Goal: Transaction & Acquisition: Purchase product/service

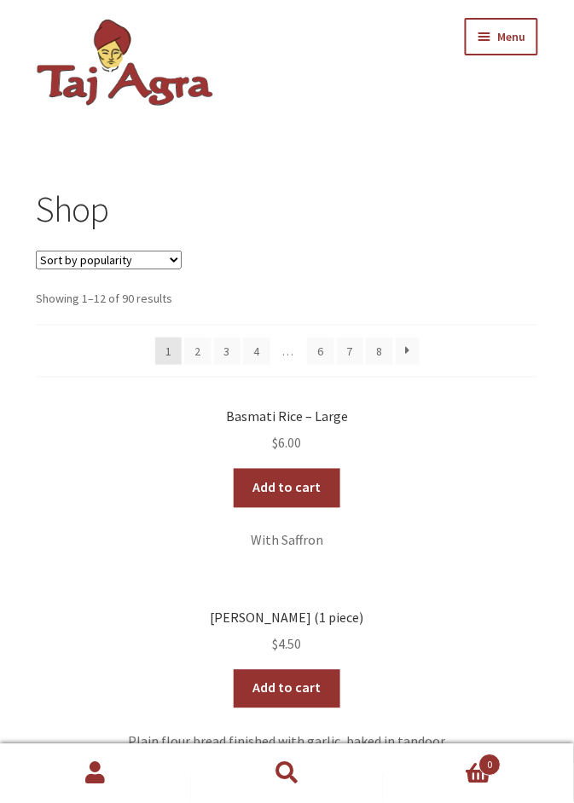
scroll to position [1, 0]
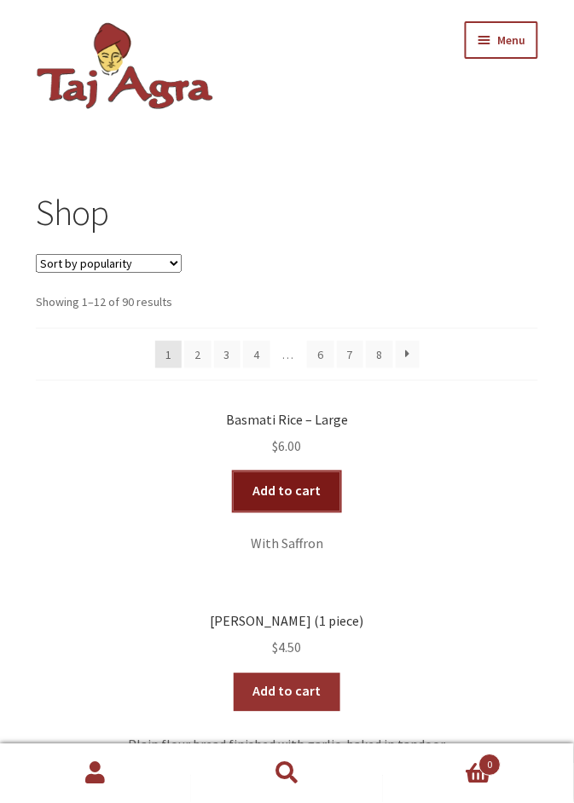
click at [286, 490] on link "Add to cart" at bounding box center [287, 491] width 107 height 39
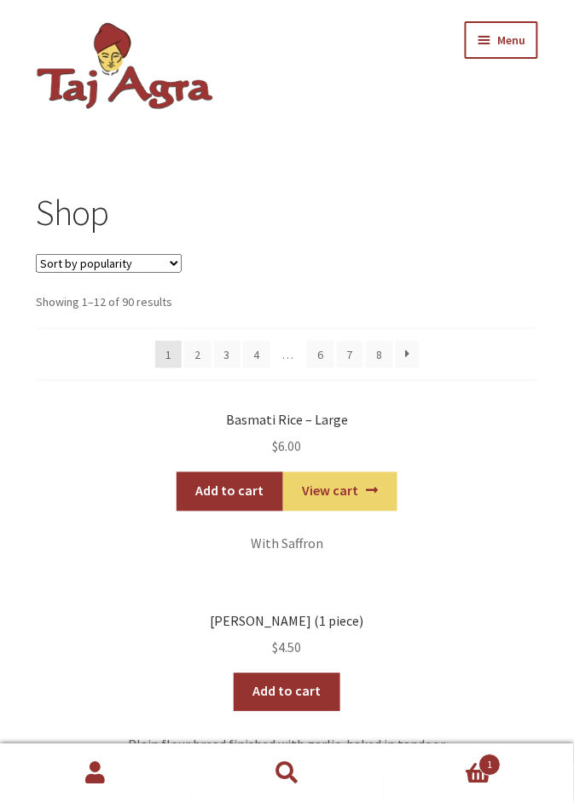
click at [293, 547] on p "With Saffron" at bounding box center [287, 545] width 502 height 22
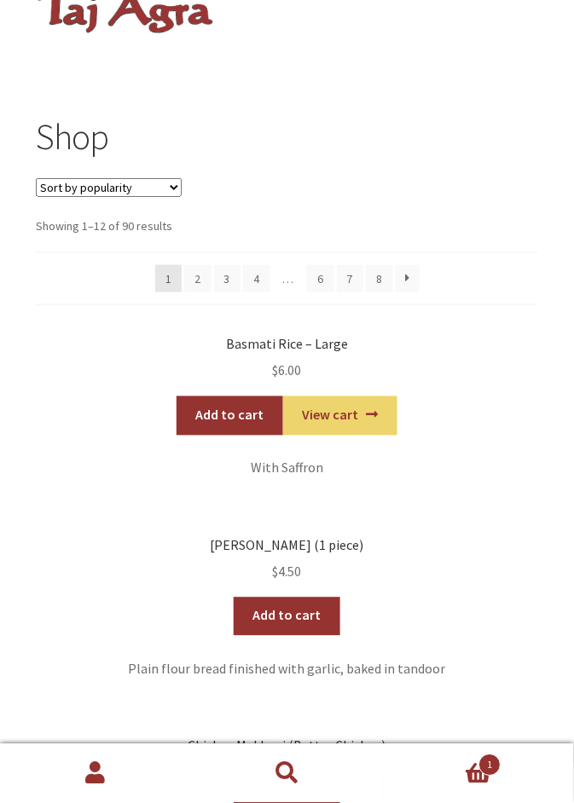
scroll to position [0, 0]
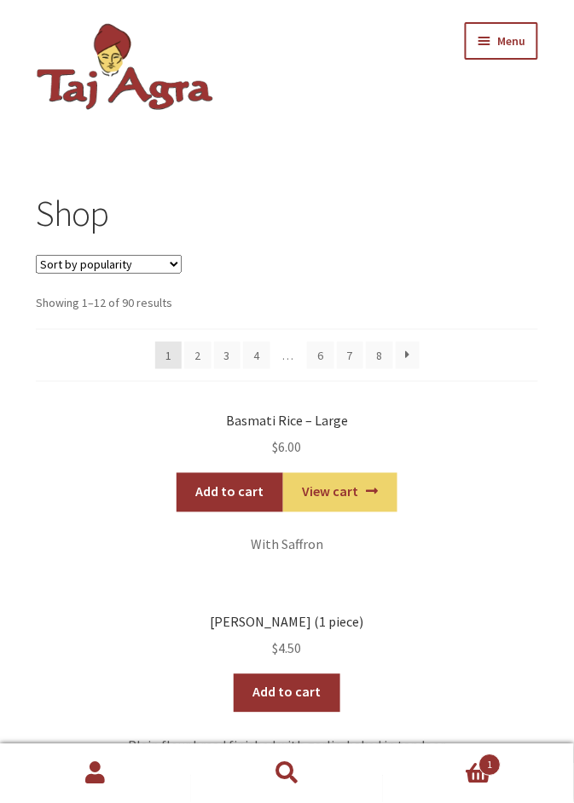
click at [177, 259] on select "Sort by popularity Sort by average rating Sort by latest Sort by price: low to …" at bounding box center [109, 264] width 146 height 19
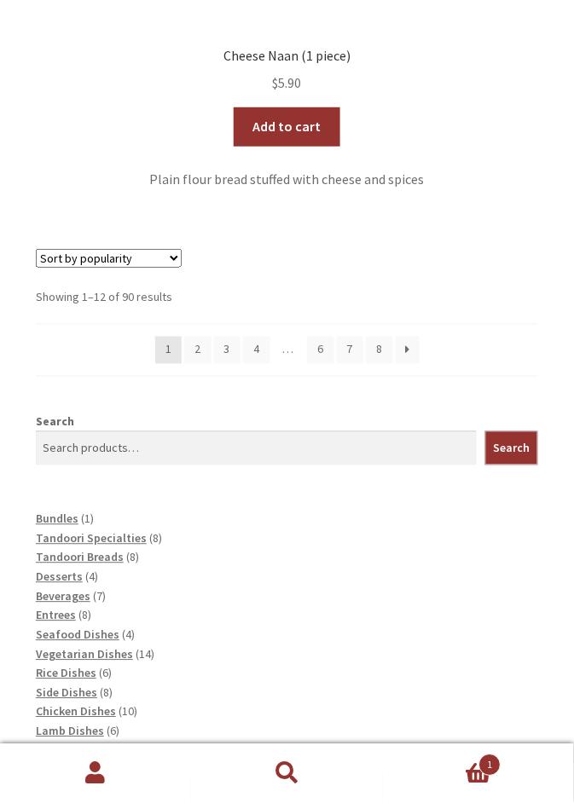
scroll to position [2620, 0]
click at [69, 681] on span "Rice Dishes" at bounding box center [66, 673] width 61 height 15
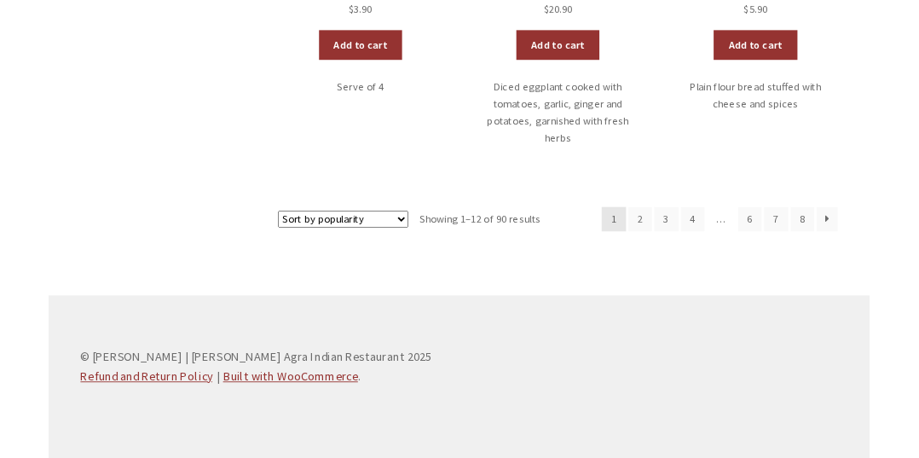
scroll to position [1175, 0]
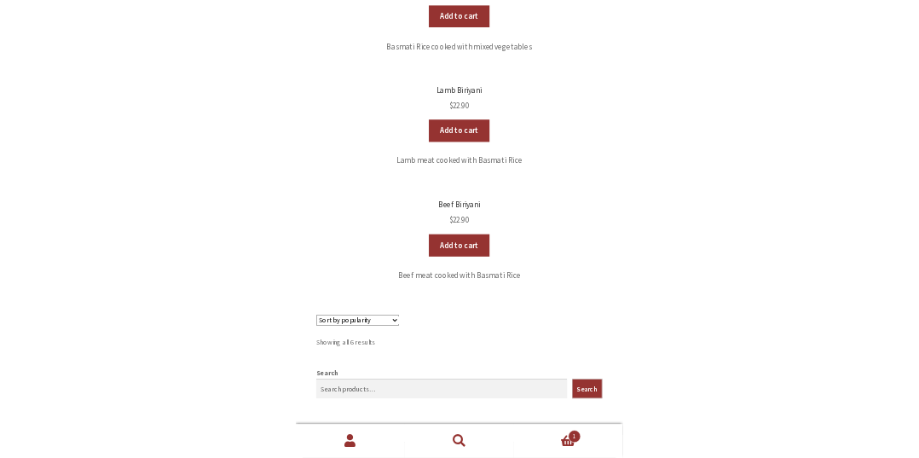
scroll to position [667, 0]
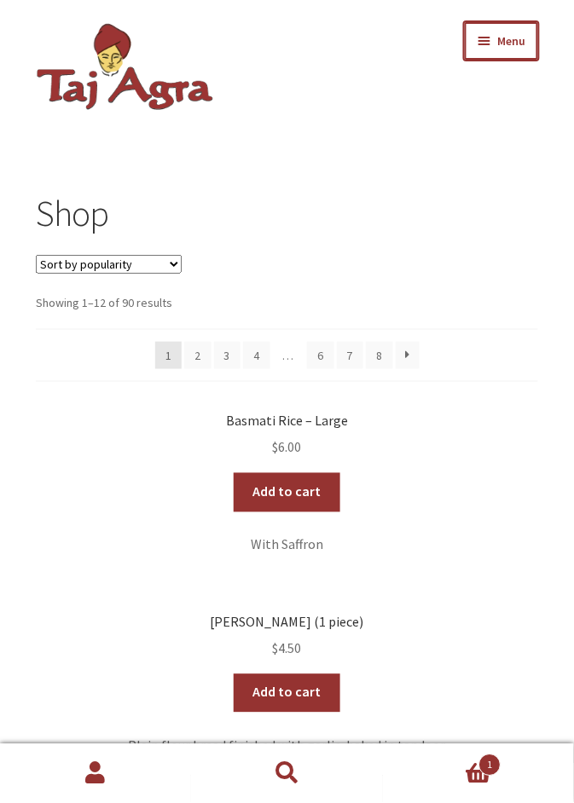
click at [491, 38] on button "Menu" at bounding box center [501, 41] width 73 height 38
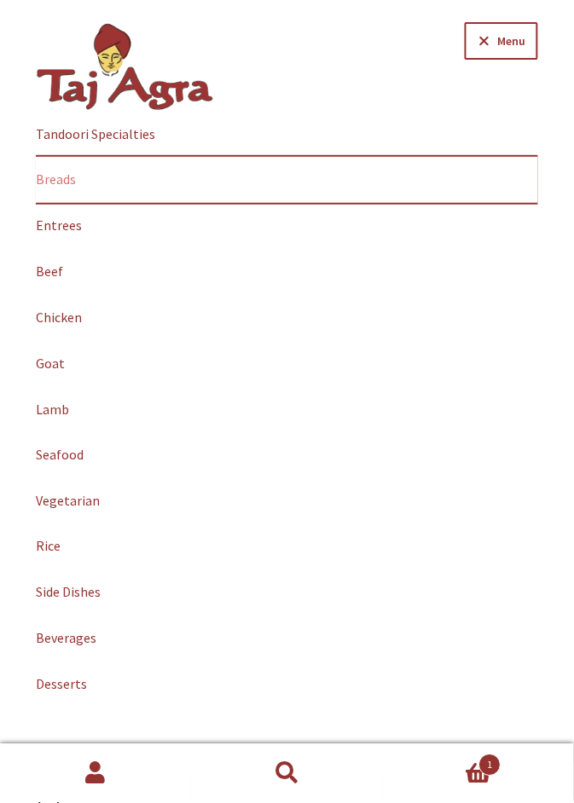
click at [72, 182] on link "Breads" at bounding box center [287, 180] width 502 height 46
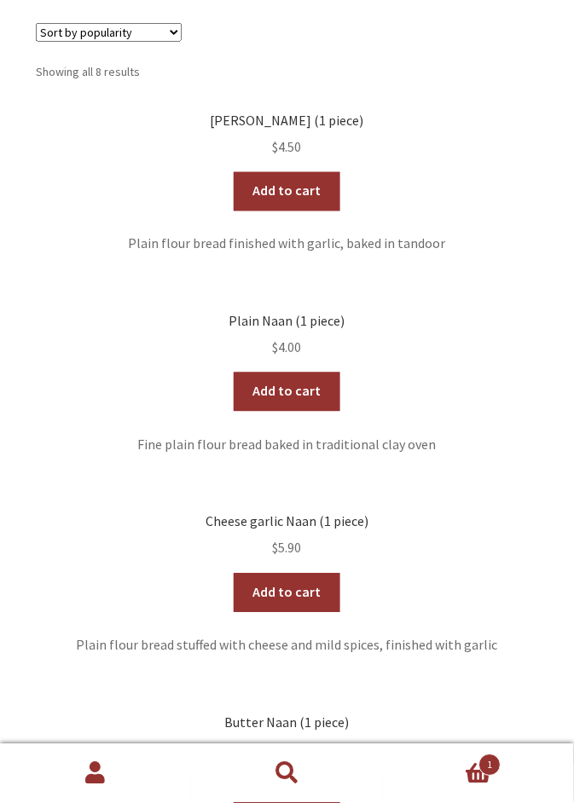
scroll to position [235, 0]
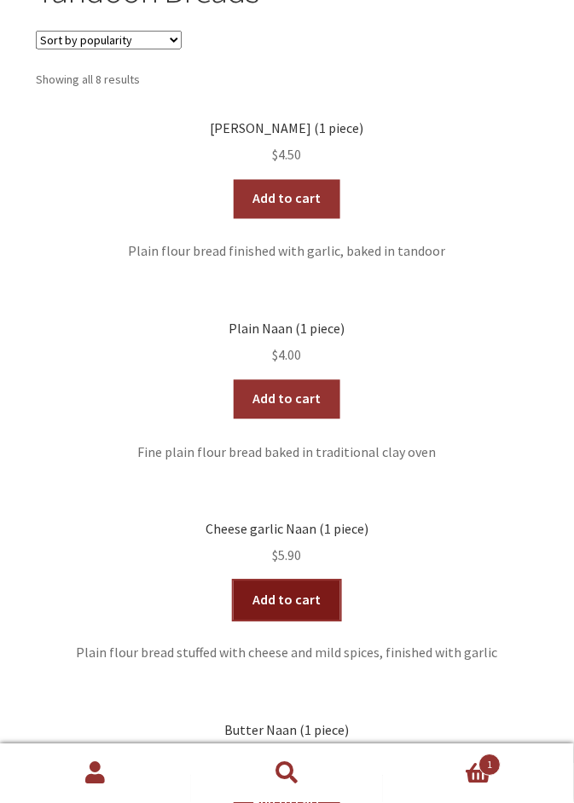
click at [290, 599] on link "Add to cart" at bounding box center [287, 601] width 107 height 39
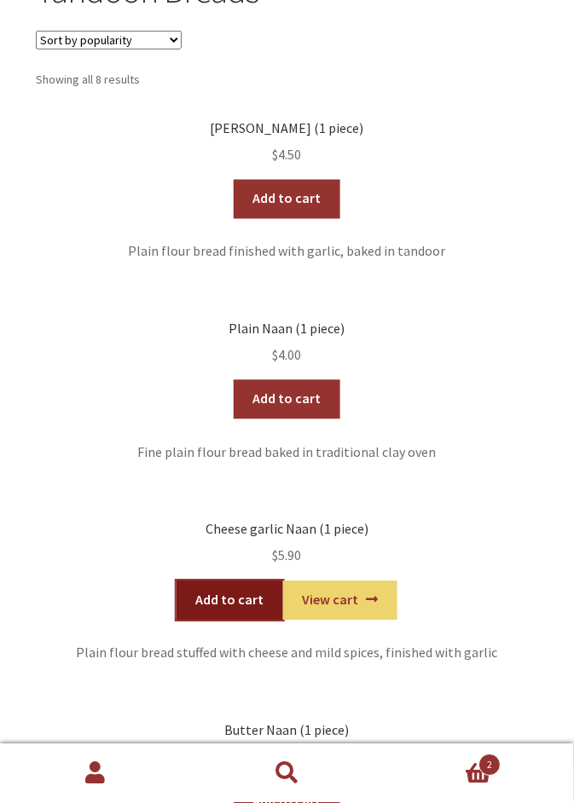
click at [236, 605] on link "Add to cart" at bounding box center [230, 601] width 107 height 39
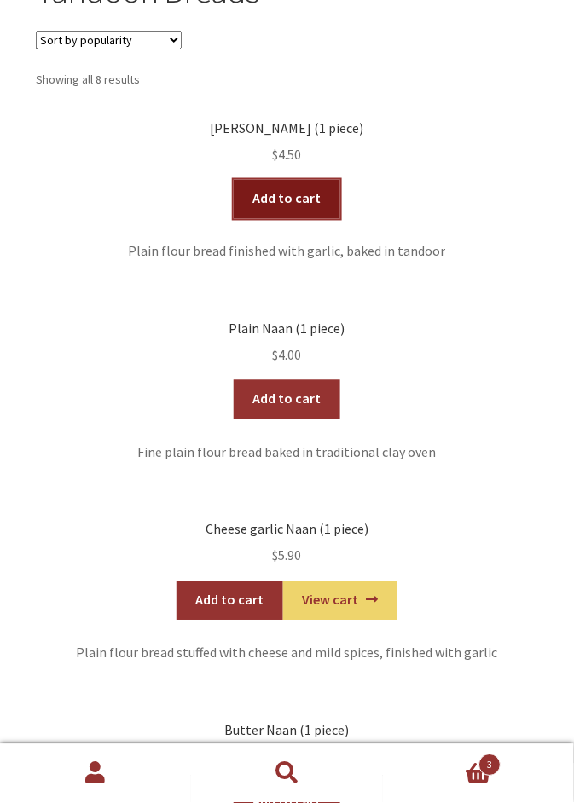
click at [291, 206] on link "Add to cart" at bounding box center [287, 199] width 107 height 39
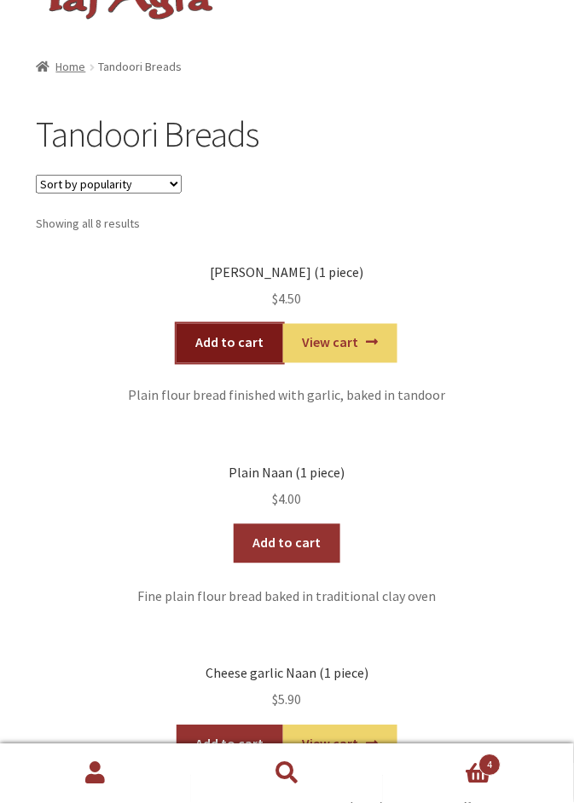
scroll to position [0, 0]
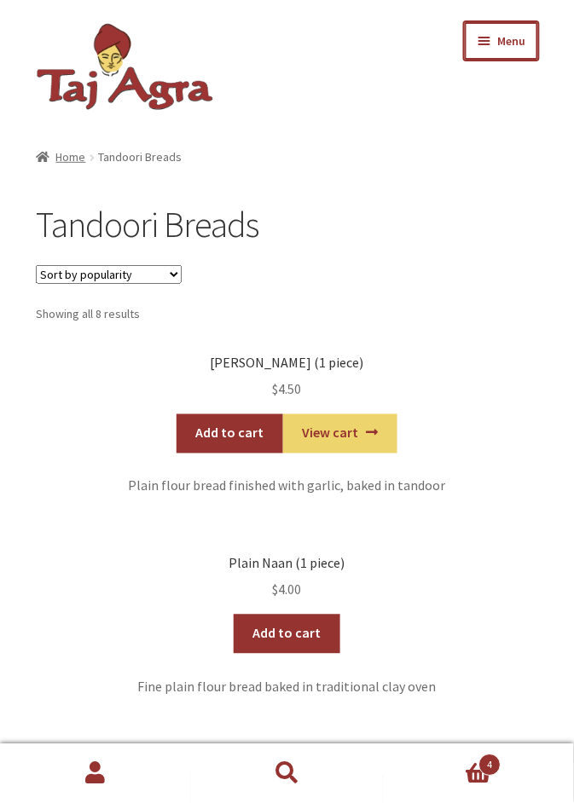
click at [501, 46] on span "Menu" at bounding box center [512, 40] width 28 height 15
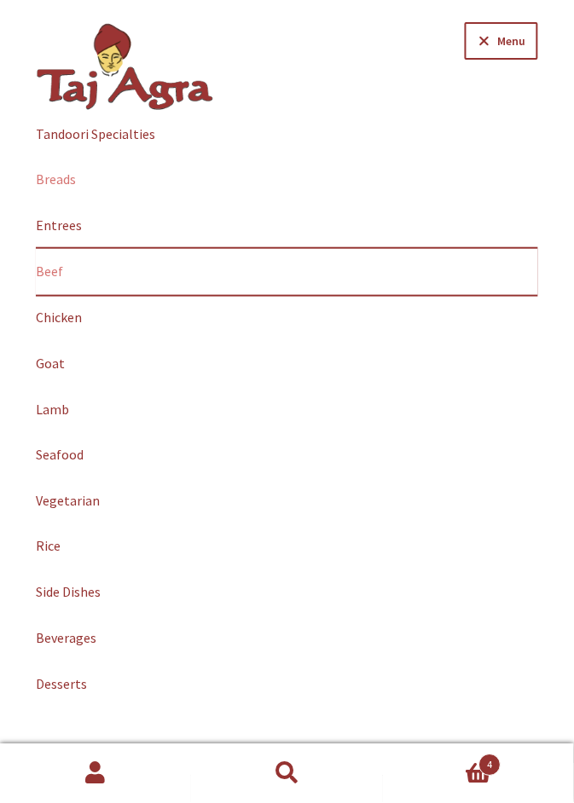
click at [67, 276] on link "Beef" at bounding box center [287, 272] width 502 height 46
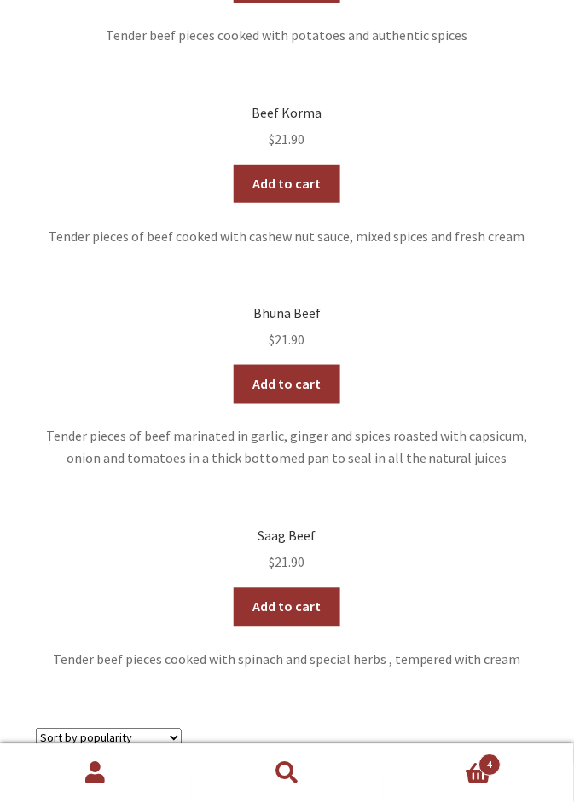
scroll to position [840, 0]
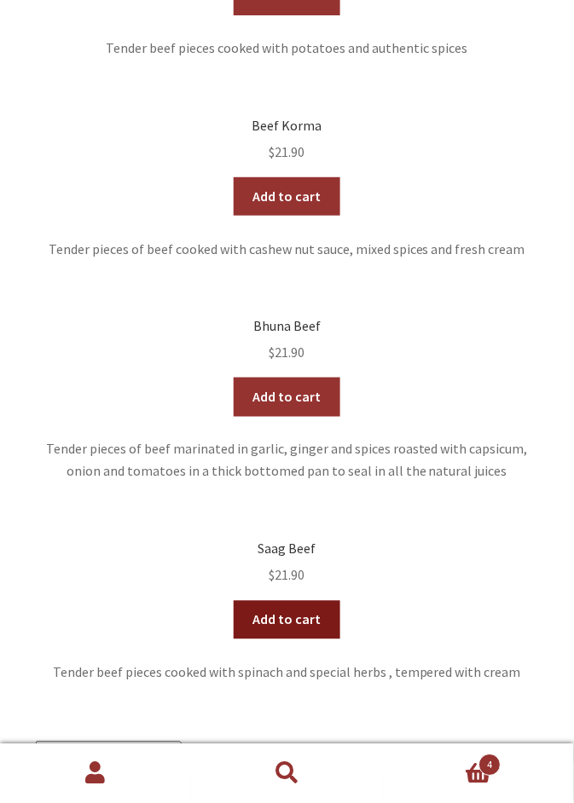
click at [288, 631] on link "Add to cart" at bounding box center [287, 620] width 107 height 39
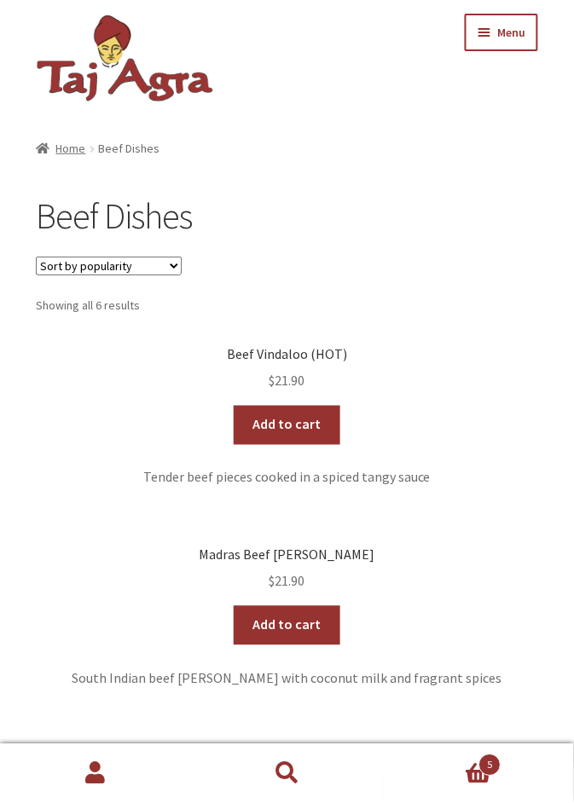
scroll to position [0, 0]
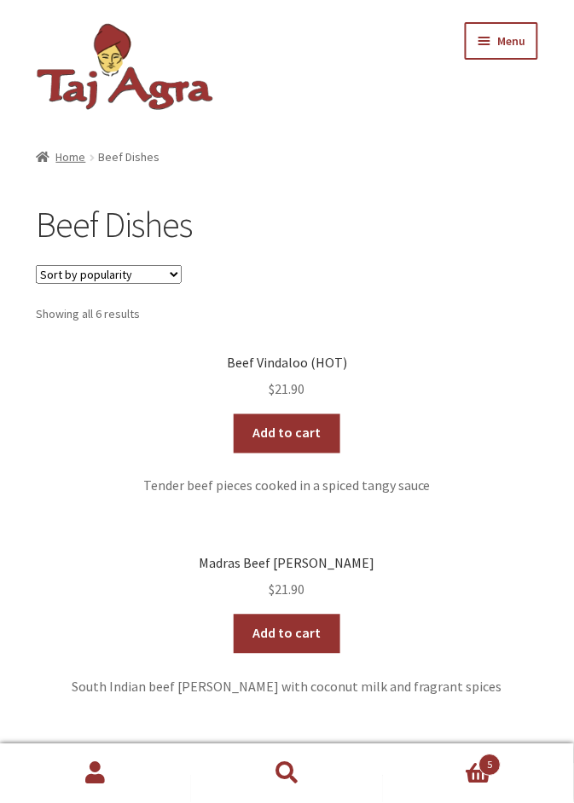
click at [495, 38] on button "Menu" at bounding box center [501, 41] width 73 height 38
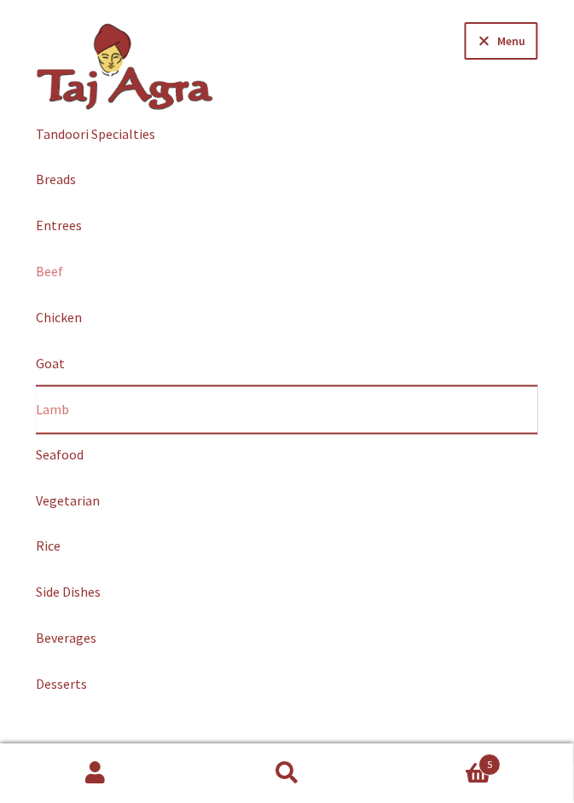
click at [67, 411] on link "Lamb" at bounding box center [287, 410] width 502 height 46
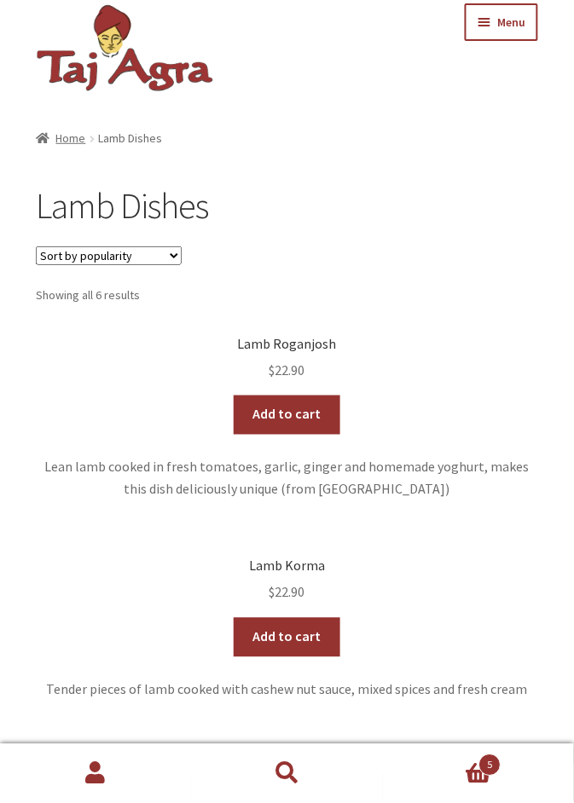
scroll to position [17, 0]
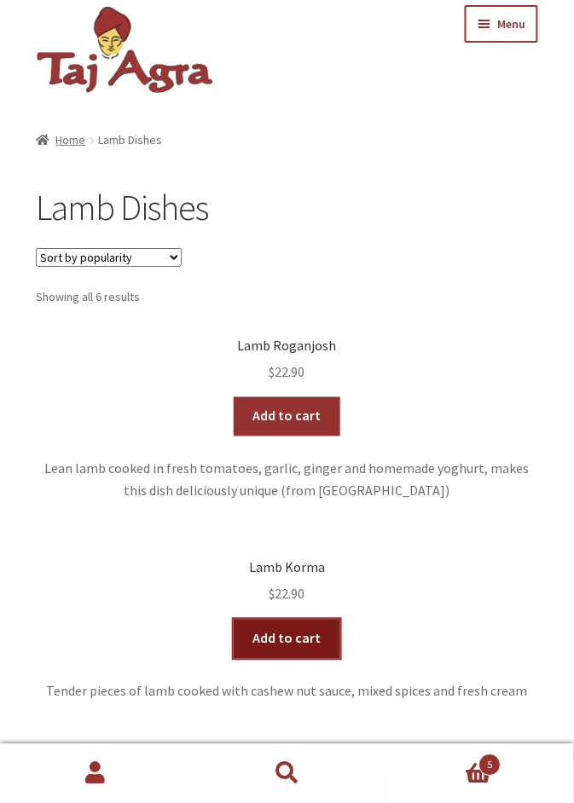
click at [285, 640] on link "Add to cart" at bounding box center [287, 639] width 107 height 39
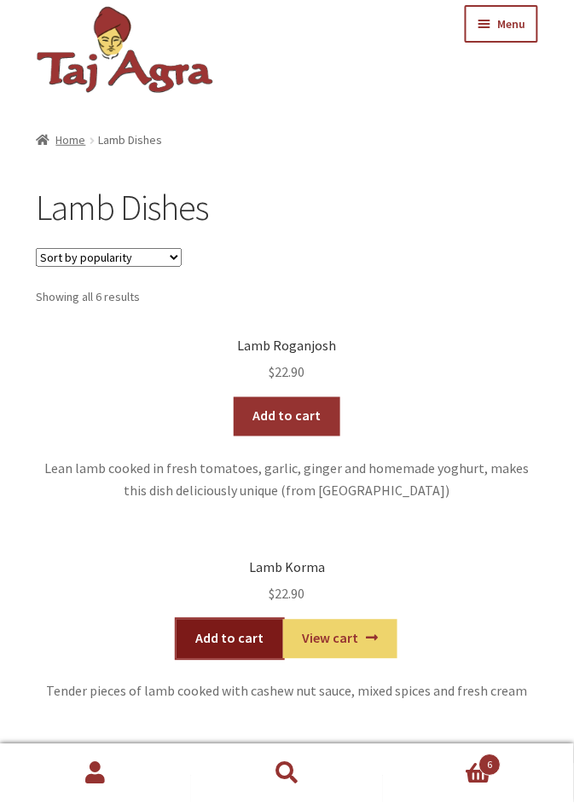
scroll to position [0, 0]
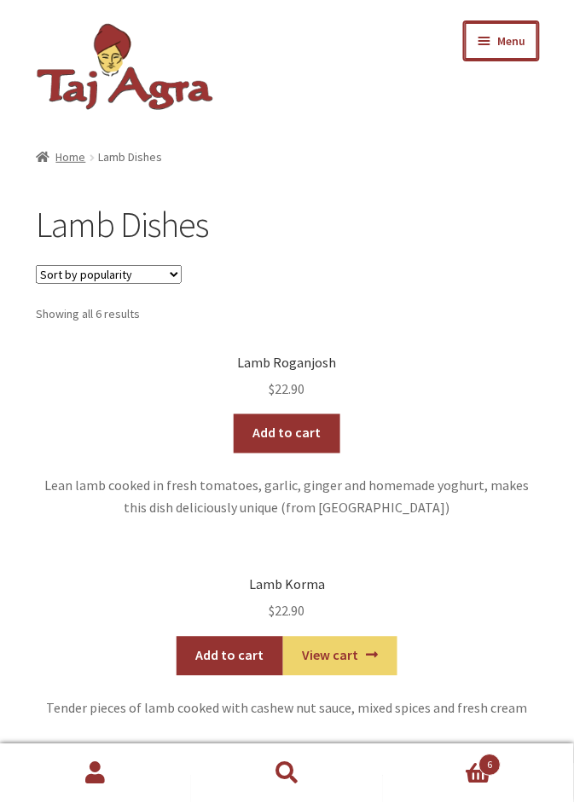
click at [487, 46] on button "Menu" at bounding box center [501, 41] width 73 height 38
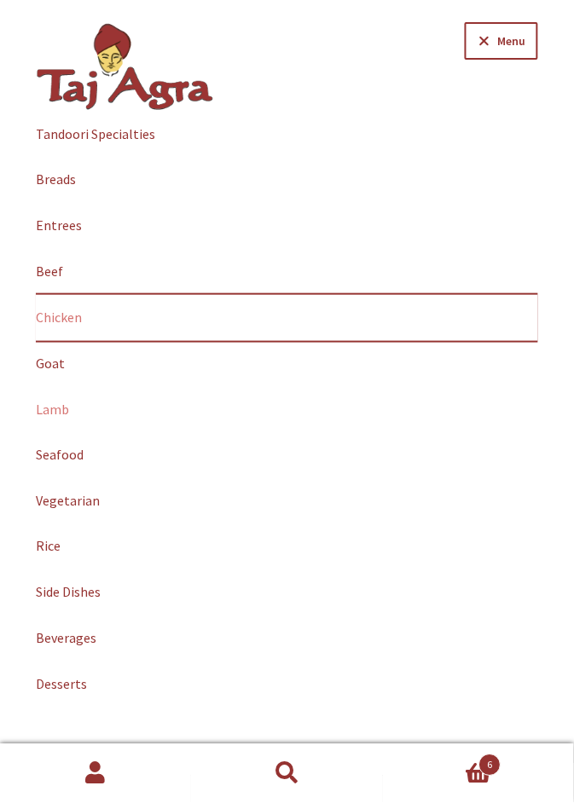
click at [61, 322] on link "Chicken" at bounding box center [287, 318] width 502 height 46
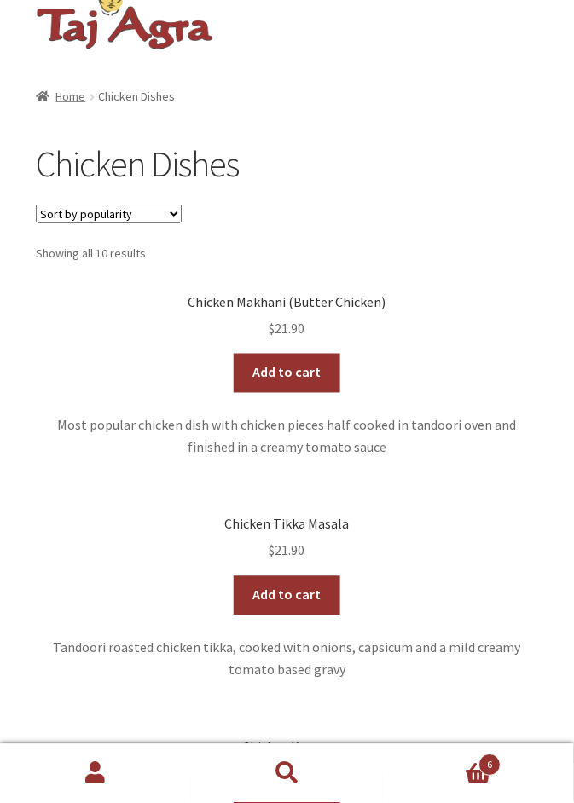
scroll to position [59, 0]
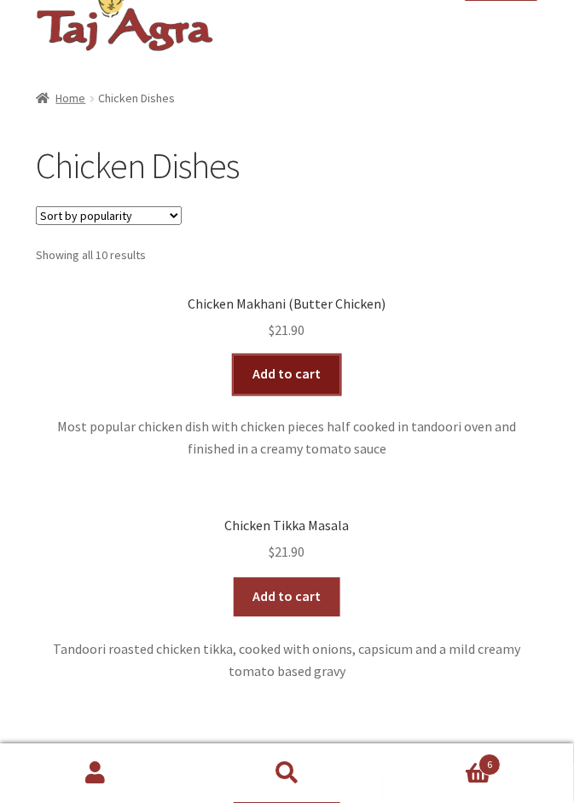
click at [296, 377] on link "Add to cart" at bounding box center [287, 375] width 107 height 39
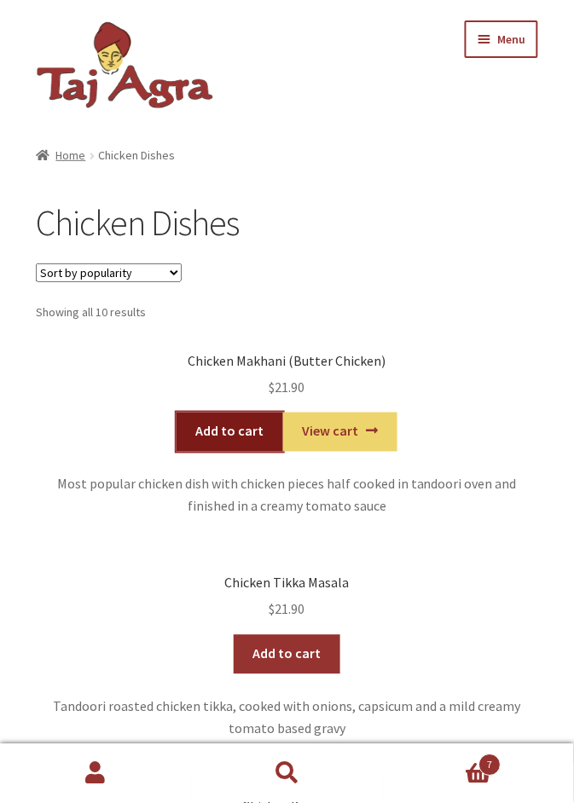
scroll to position [3, 0]
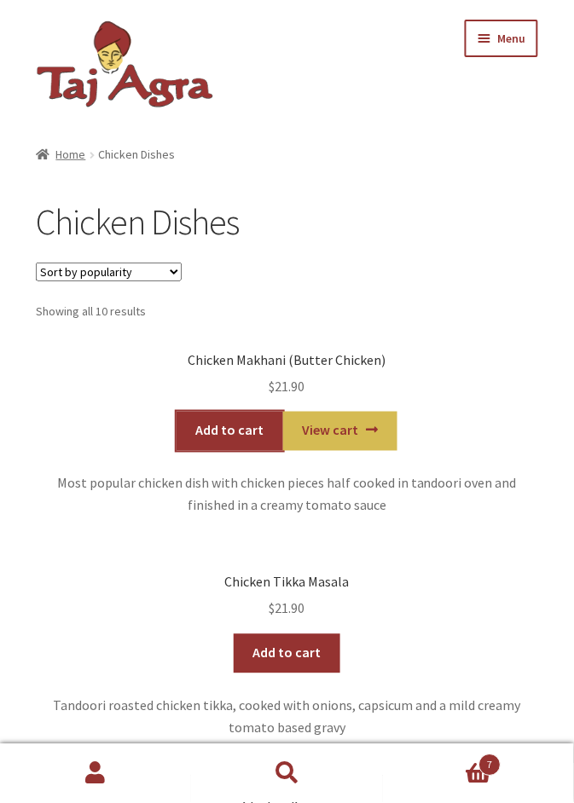
click at [341, 436] on link "View cart" at bounding box center [340, 431] width 114 height 39
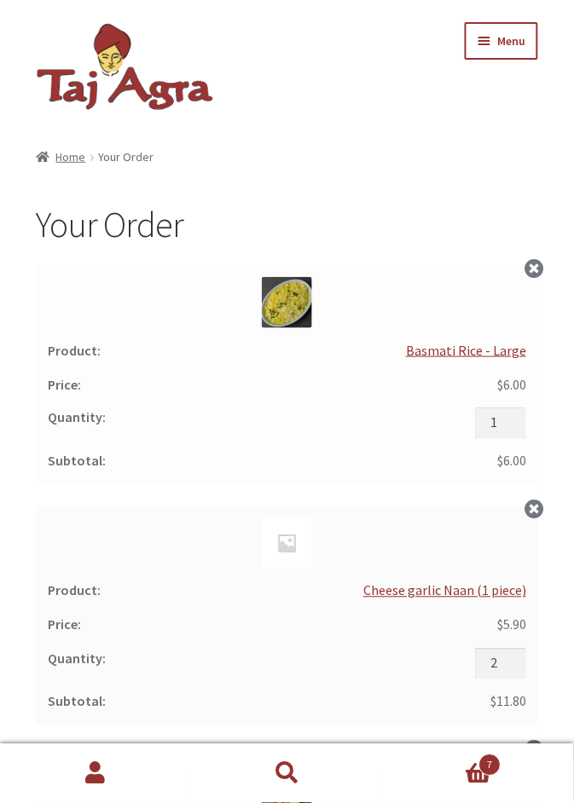
click at [494, 41] on button "Menu" at bounding box center [501, 41] width 73 height 38
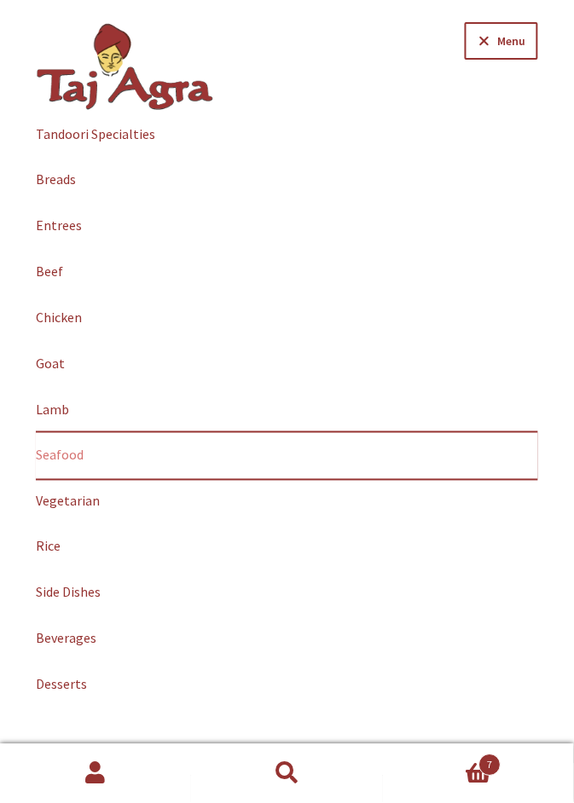
click at [78, 465] on link "Seafood" at bounding box center [287, 456] width 502 height 46
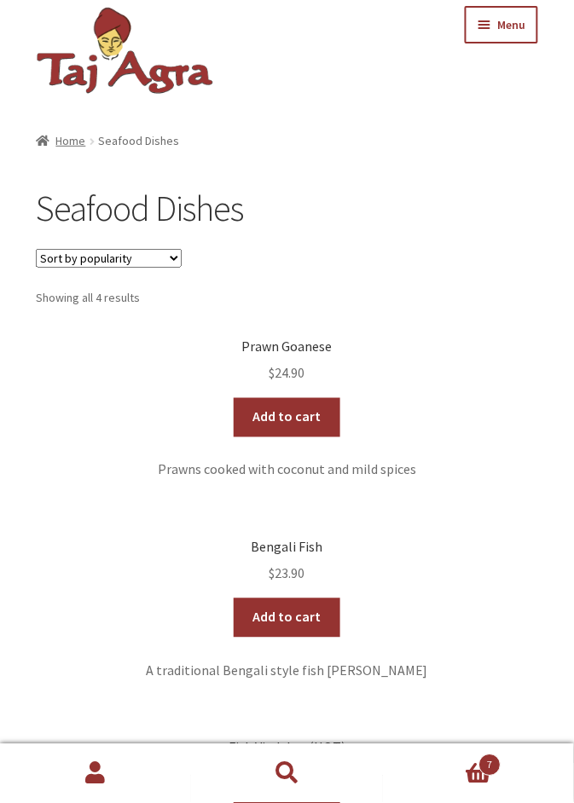
scroll to position [17, 0]
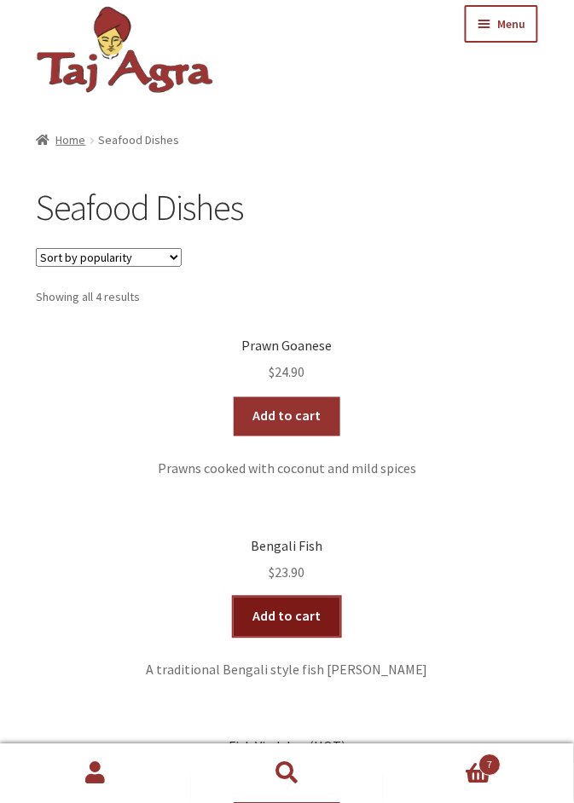
click at [299, 617] on link "Add to cart" at bounding box center [287, 617] width 107 height 39
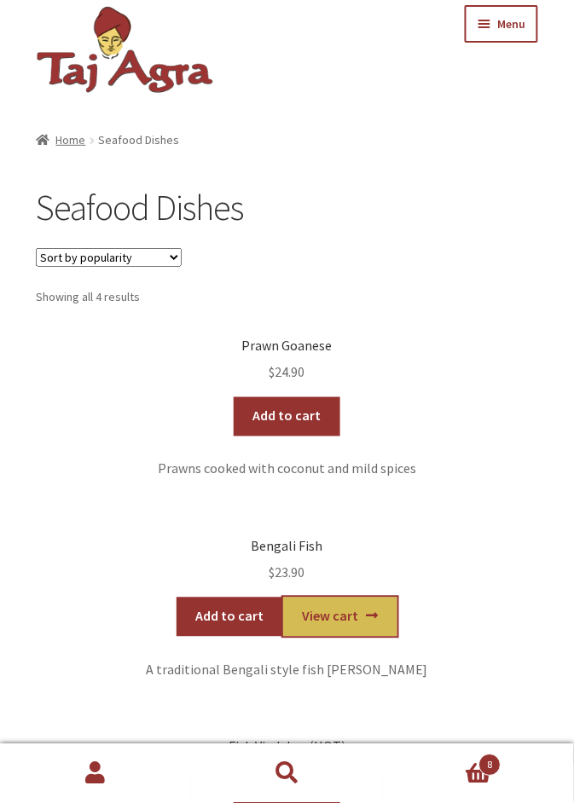
click at [342, 621] on link "View cart" at bounding box center [340, 617] width 114 height 39
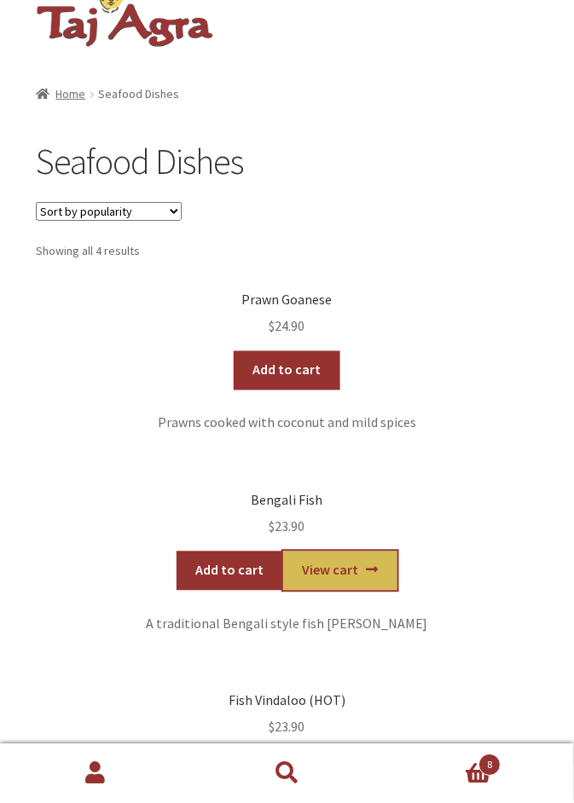
scroll to position [72, 0]
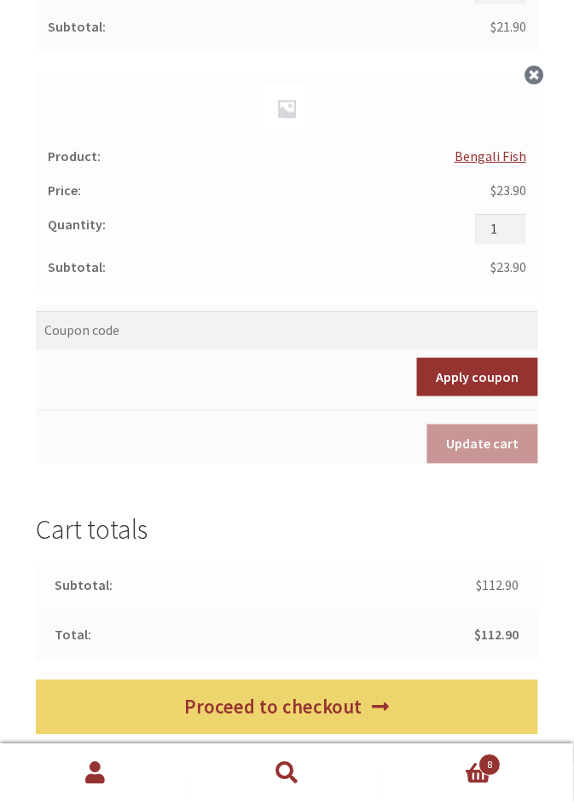
scroll to position [1638, 0]
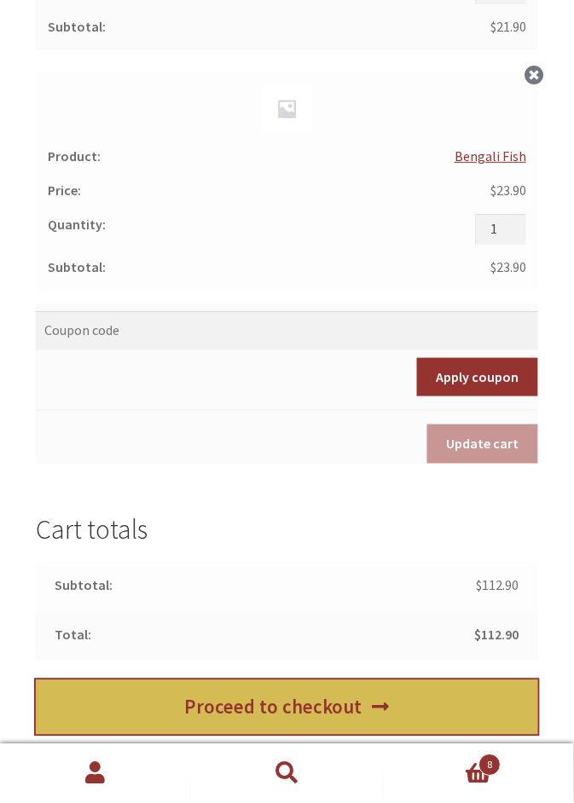
click at [301, 717] on link "Proceed to checkout" at bounding box center [287, 708] width 502 height 55
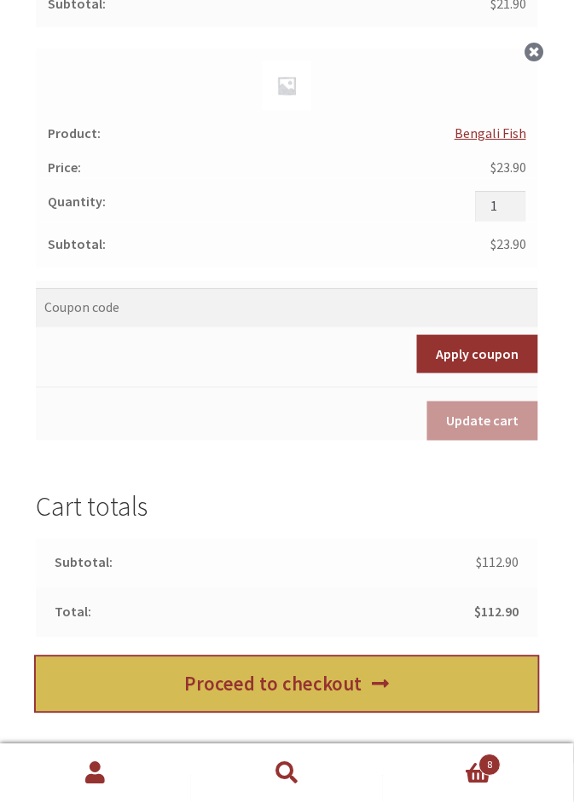
scroll to position [1693, 0]
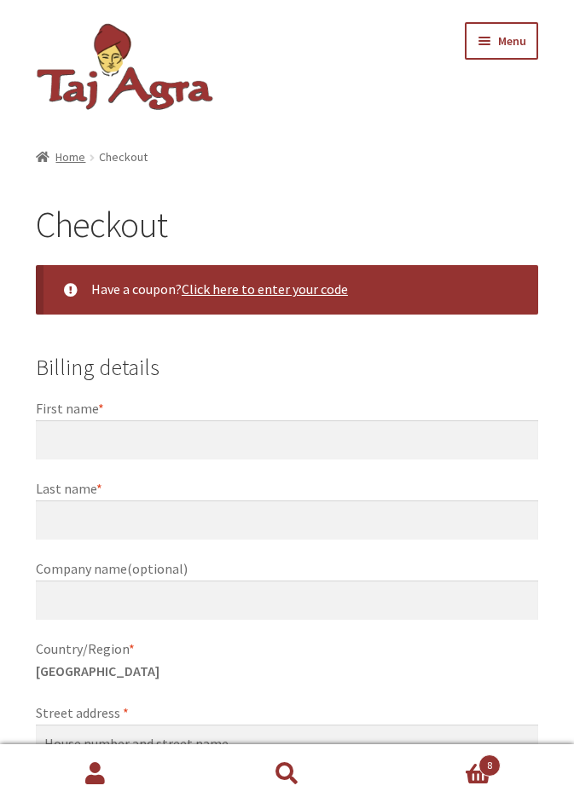
select select "ACT"
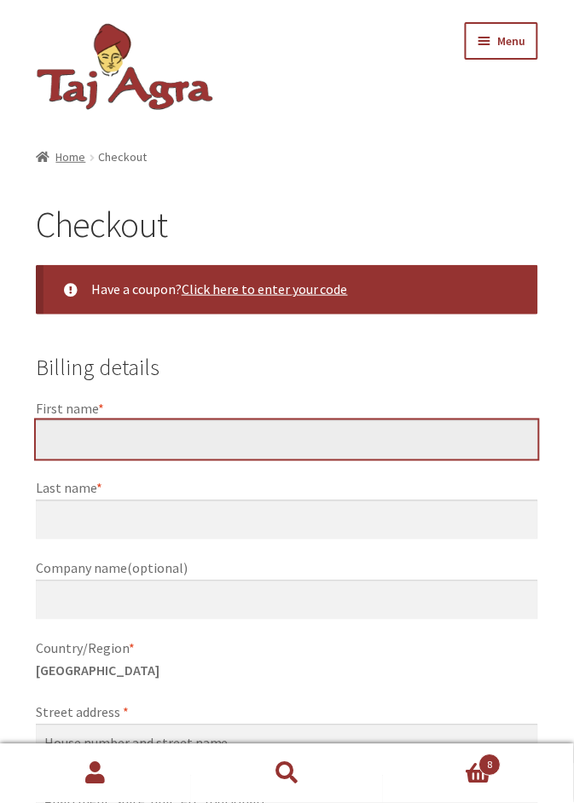
click at [136, 448] on input "First name *" at bounding box center [287, 439] width 502 height 39
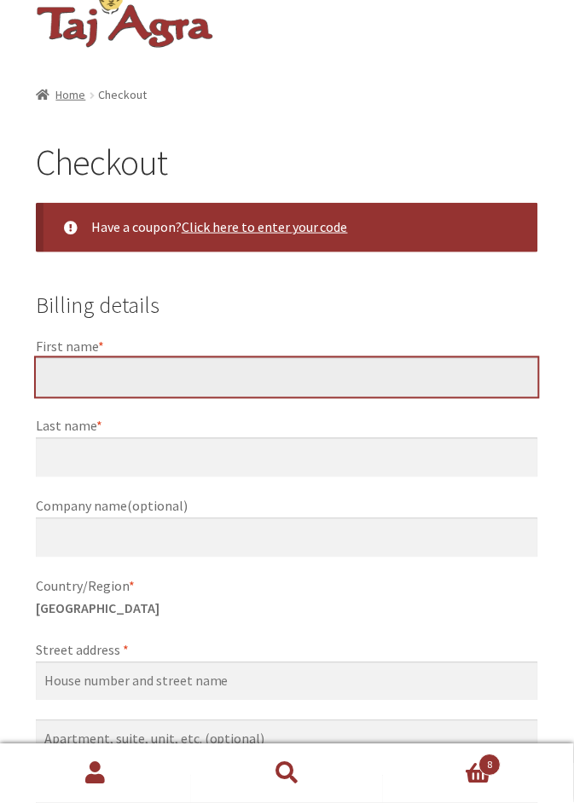
scroll to position [88, 0]
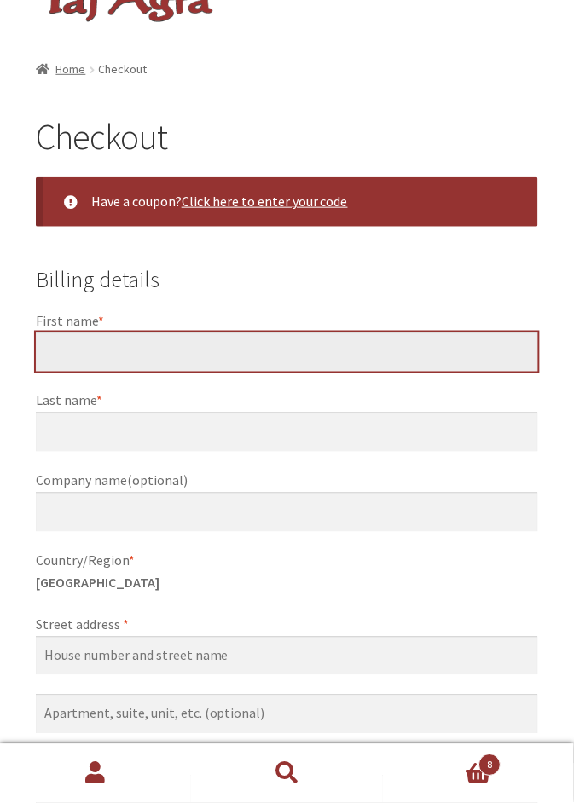
click at [142, 356] on input "First name *" at bounding box center [287, 352] width 502 height 39
type input "[PERSON_NAME]"
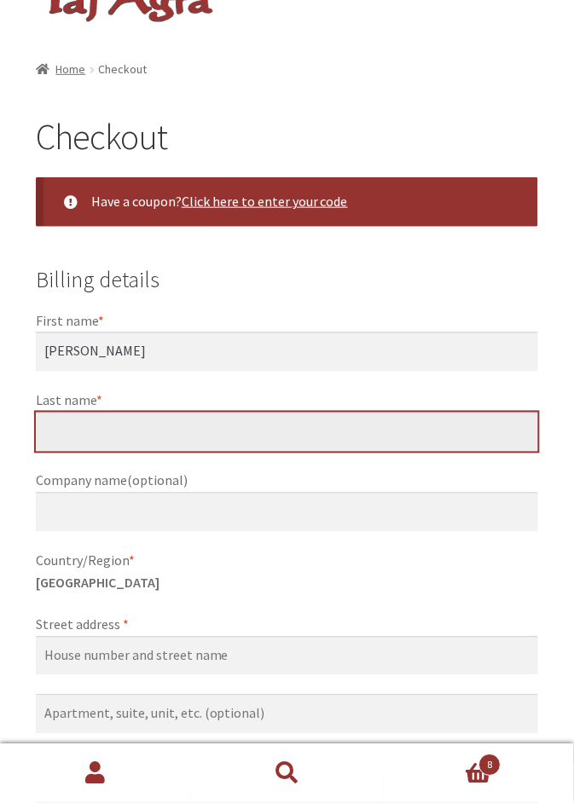
type input "BLACKHALL"
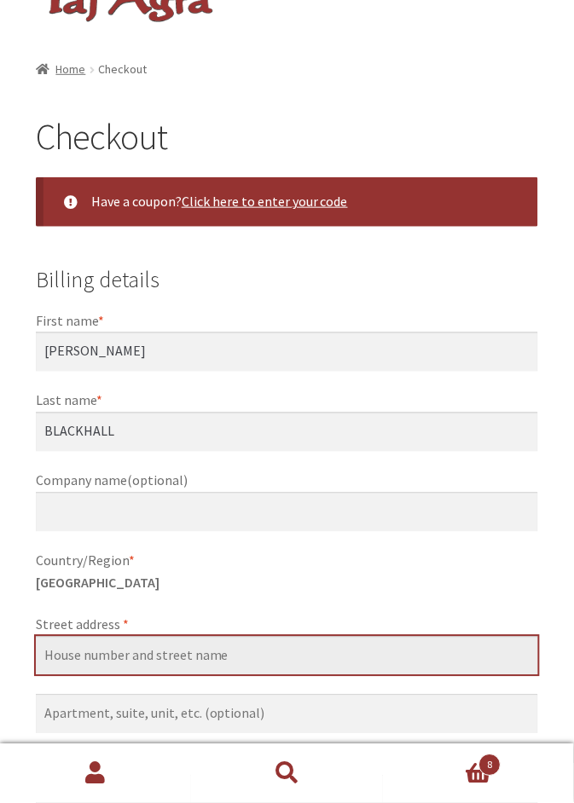
type input "83 [PERSON_NAME] Promenade"
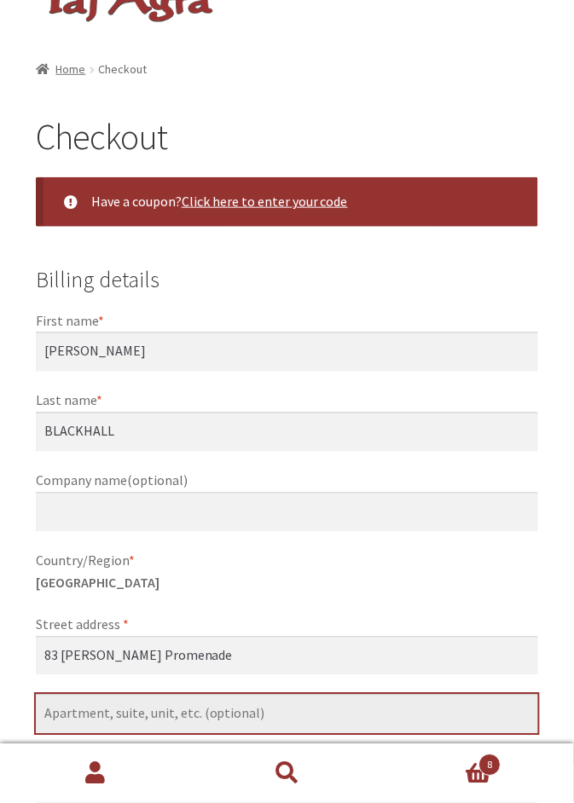
type input "83 [PERSON_NAME] Promenade"
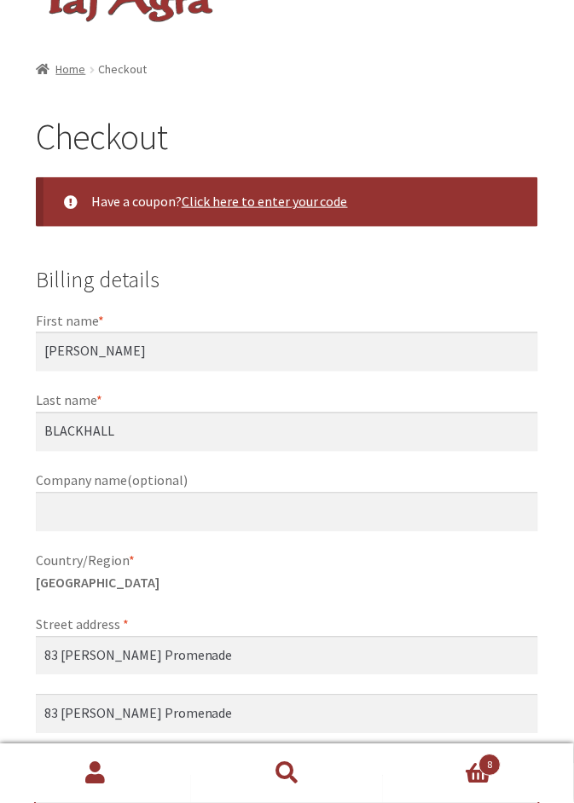
type input "AVELEY"
select select "WA"
type input "6069"
type input "[PHONE_NUMBER]"
type input "[EMAIL_ADDRESS][DOMAIN_NAME]"
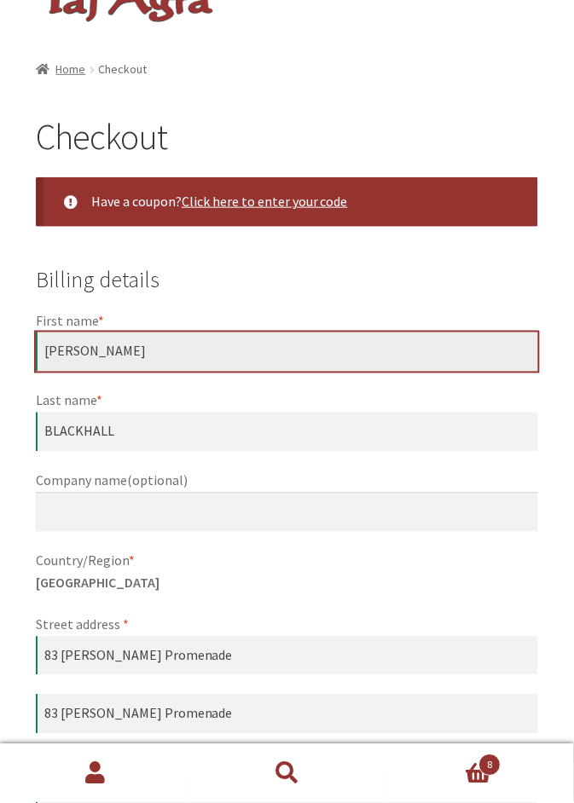
scroll to position [422, 0]
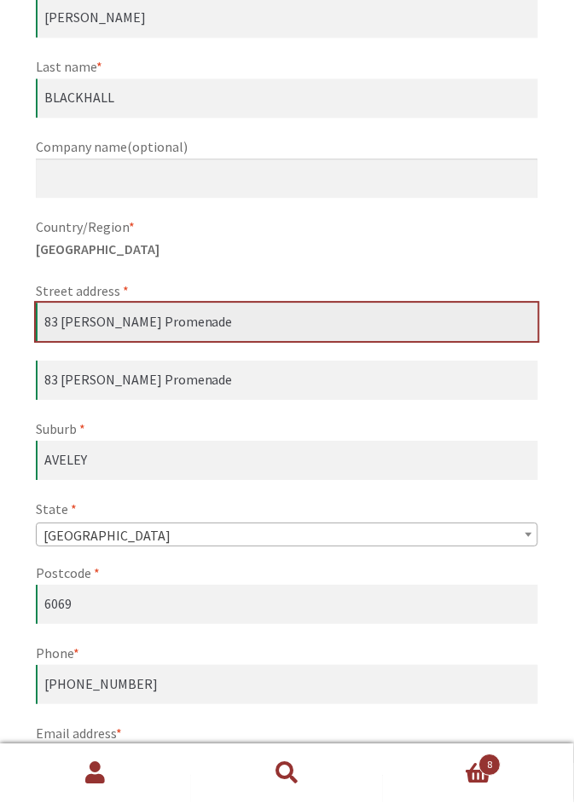
click at [217, 337] on input "83 [PERSON_NAME] Promenade" at bounding box center [287, 322] width 502 height 39
type input "83"
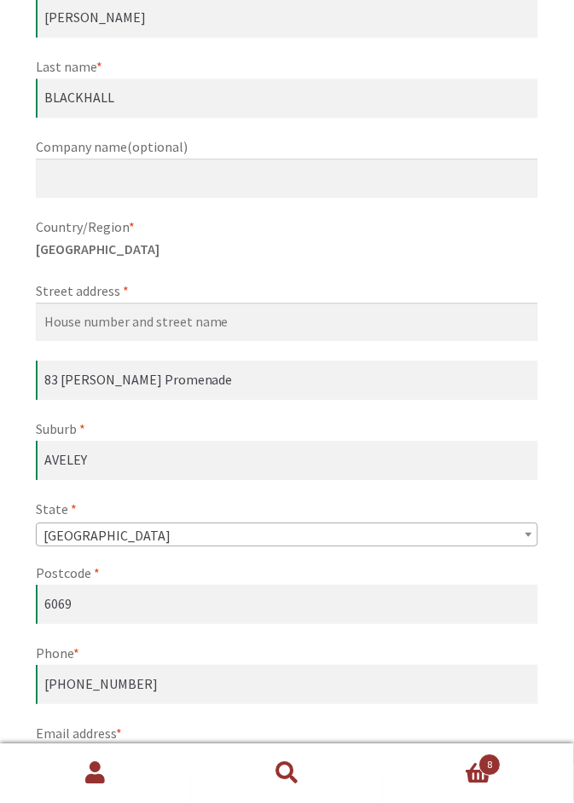
click at [432, 251] on p "Country/Region * [GEOGRAPHIC_DATA]" at bounding box center [287, 239] width 502 height 44
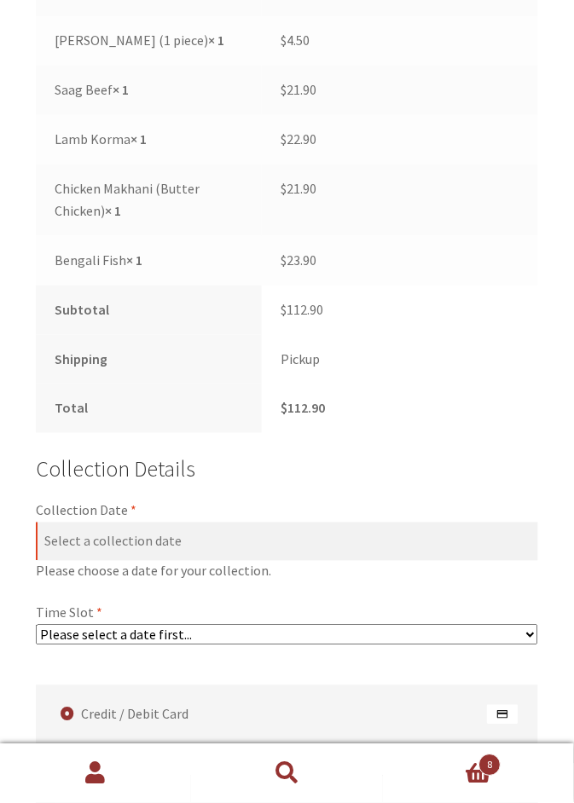
scroll to position [1654, 0]
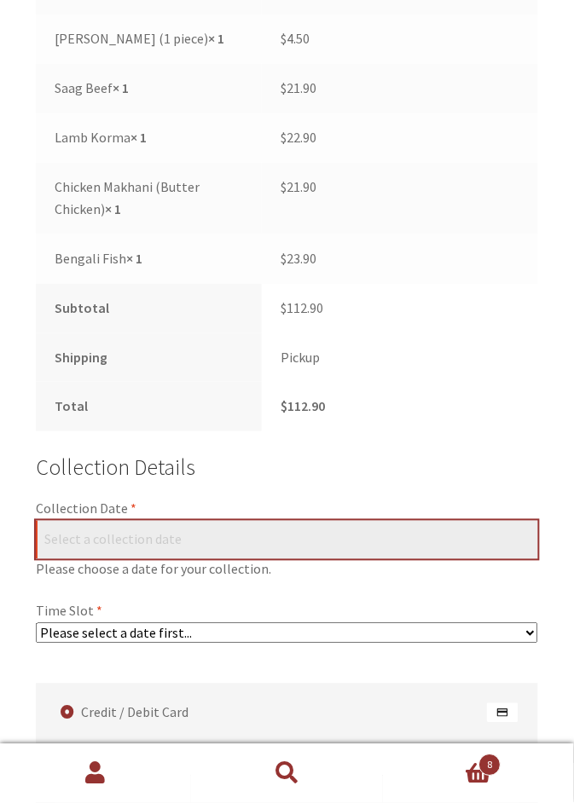
click at [246, 538] on input "Collection Date *" at bounding box center [287, 540] width 502 height 39
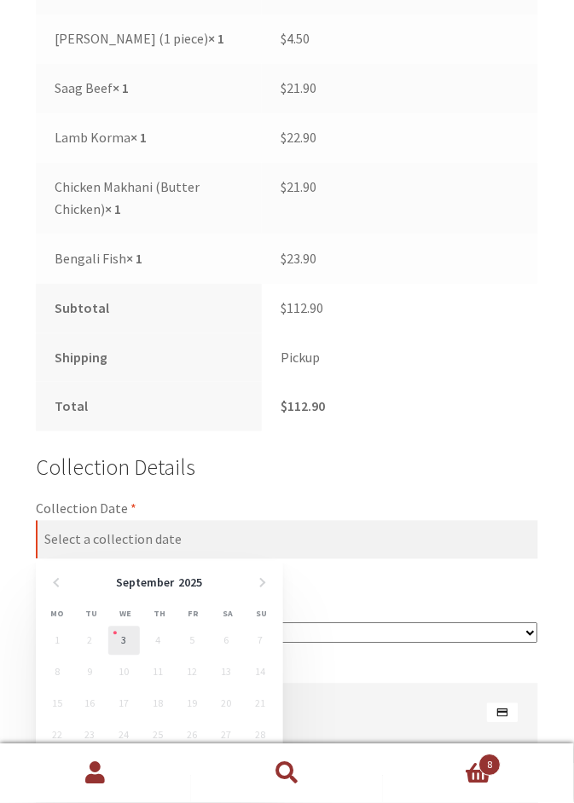
click at [124, 648] on link "3" at bounding box center [124, 641] width 32 height 29
type input "[DATE]"
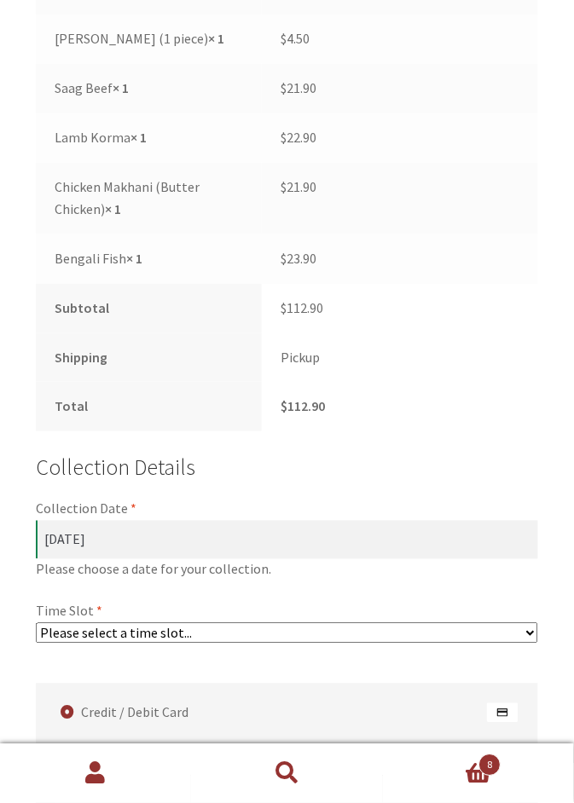
click at [532, 639] on select "Please select a time slot... 06:55 PM - 07:25 PM 07:25 PM - 07:55 PM 07:55 PM -…" at bounding box center [287, 633] width 502 height 20
click at [479, 241] on td "$ 23.90" at bounding box center [400, 259] width 276 height 49
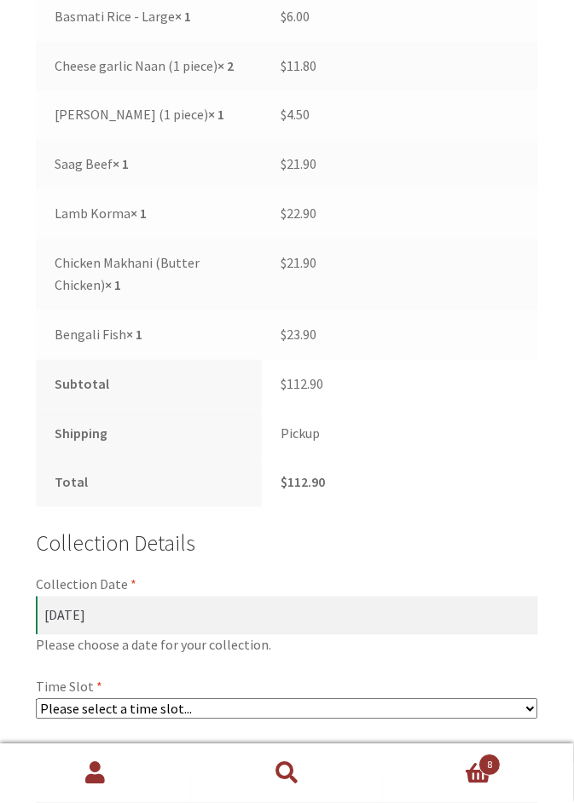
scroll to position [1578, 0]
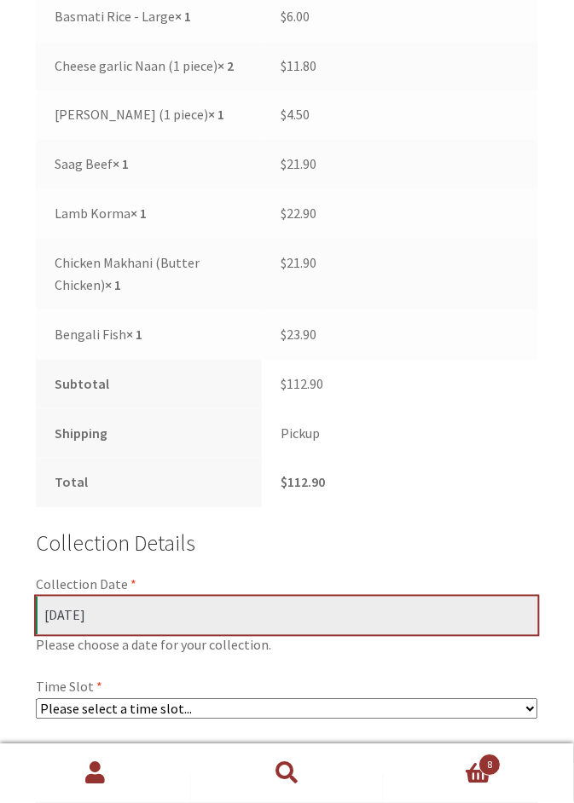
click at [334, 617] on input "[DATE]" at bounding box center [287, 616] width 502 height 39
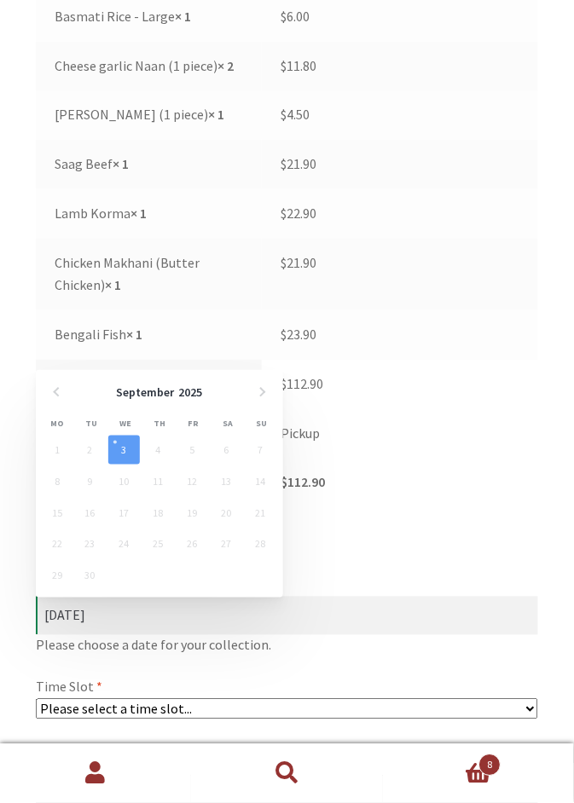
click at [130, 451] on link "3" at bounding box center [124, 450] width 32 height 29
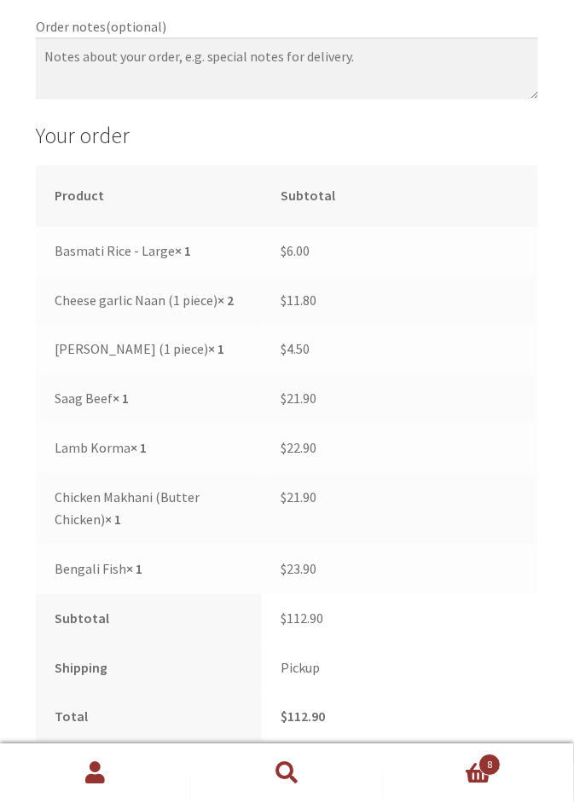
scroll to position [1344, 0]
click at [11, 603] on div "Checkout Have a coupon? Click here to enter your code Coupon: Apply coupon Bill…" at bounding box center [287, 576] width 574 height 3435
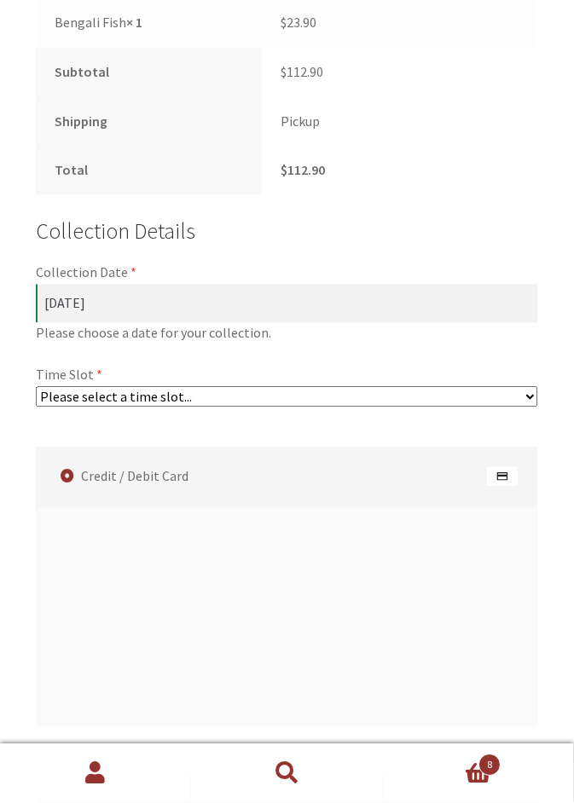
scroll to position [1889, 0]
